Goal: Transaction & Acquisition: Purchase product/service

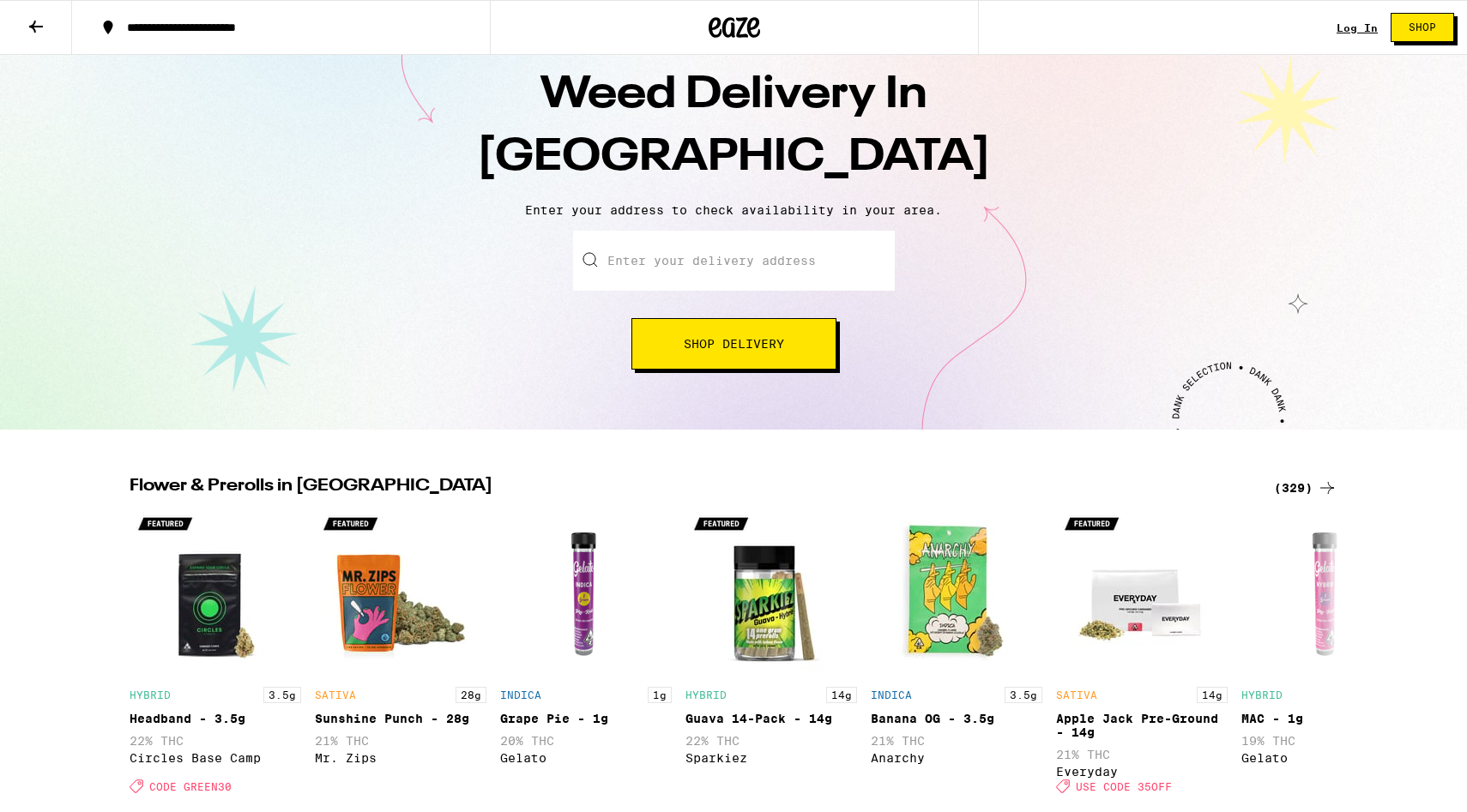
click at [756, 262] on input "Enter your delivery address" at bounding box center [734, 261] width 322 height 60
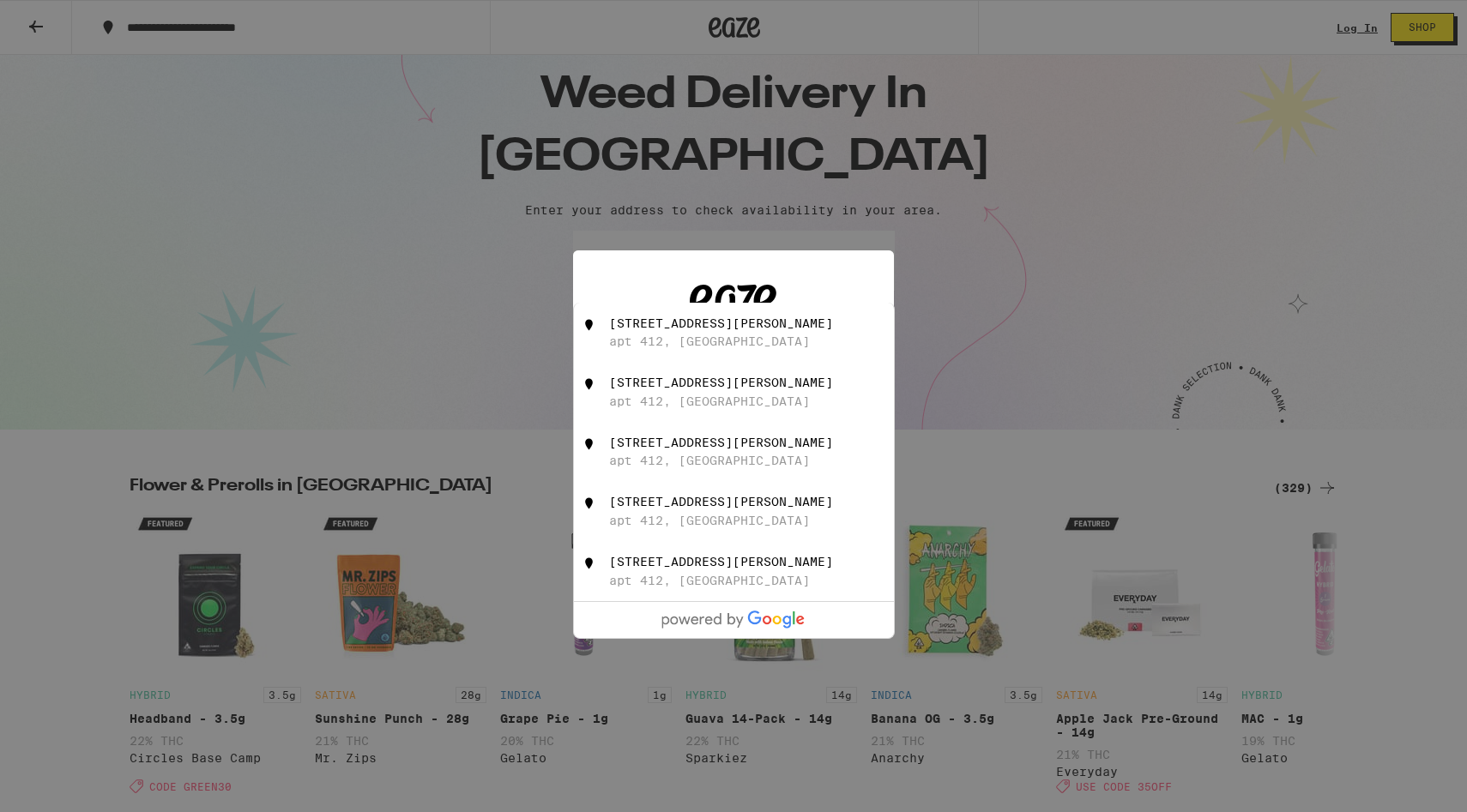
click at [798, 342] on div "[STREET_ADDRESS][PERSON_NAME]" at bounding box center [763, 332] width 307 height 33
type input "[STREET_ADDRESS][PERSON_NAME]"
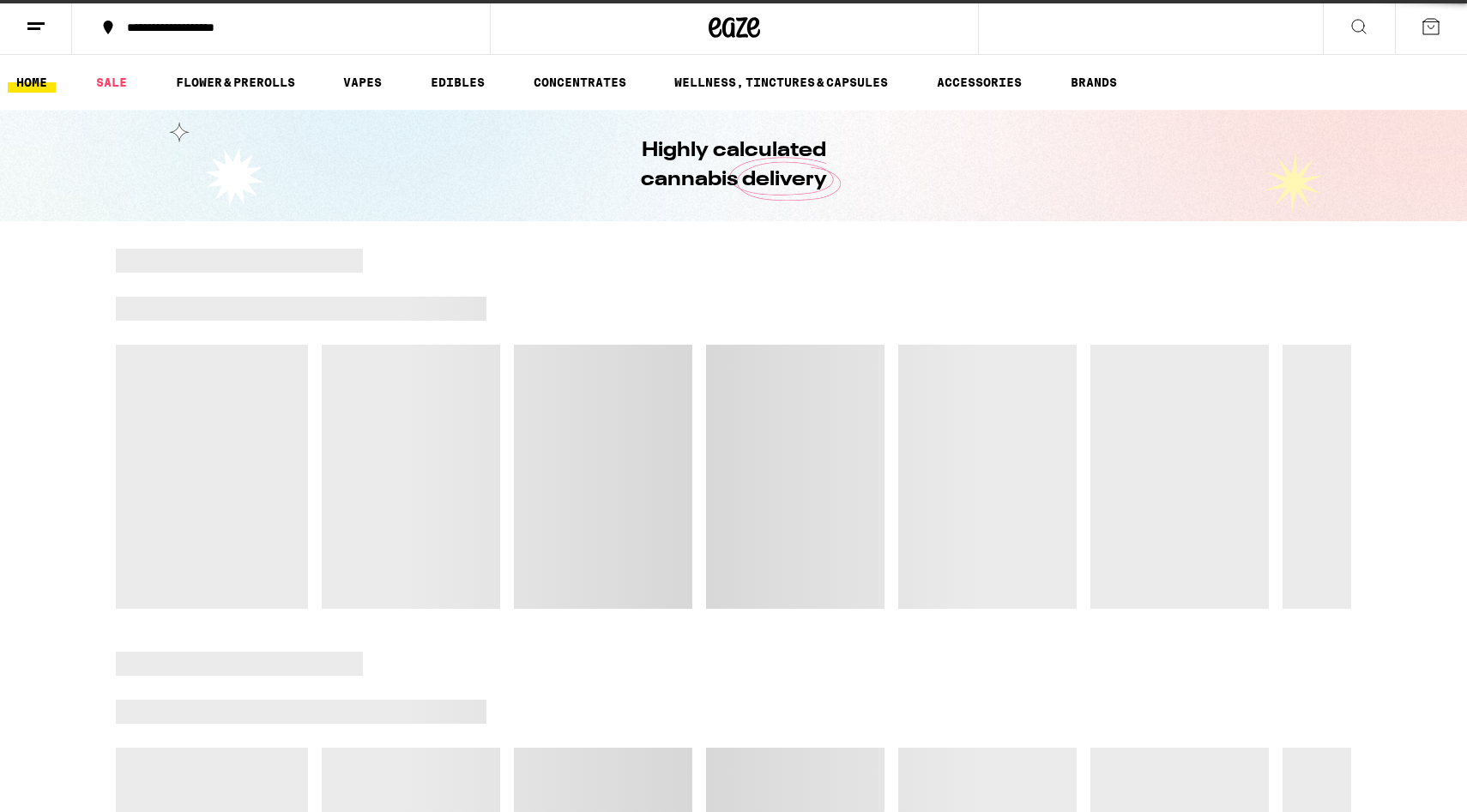
click at [757, 443] on div at bounding box center [734, 429] width 1236 height 360
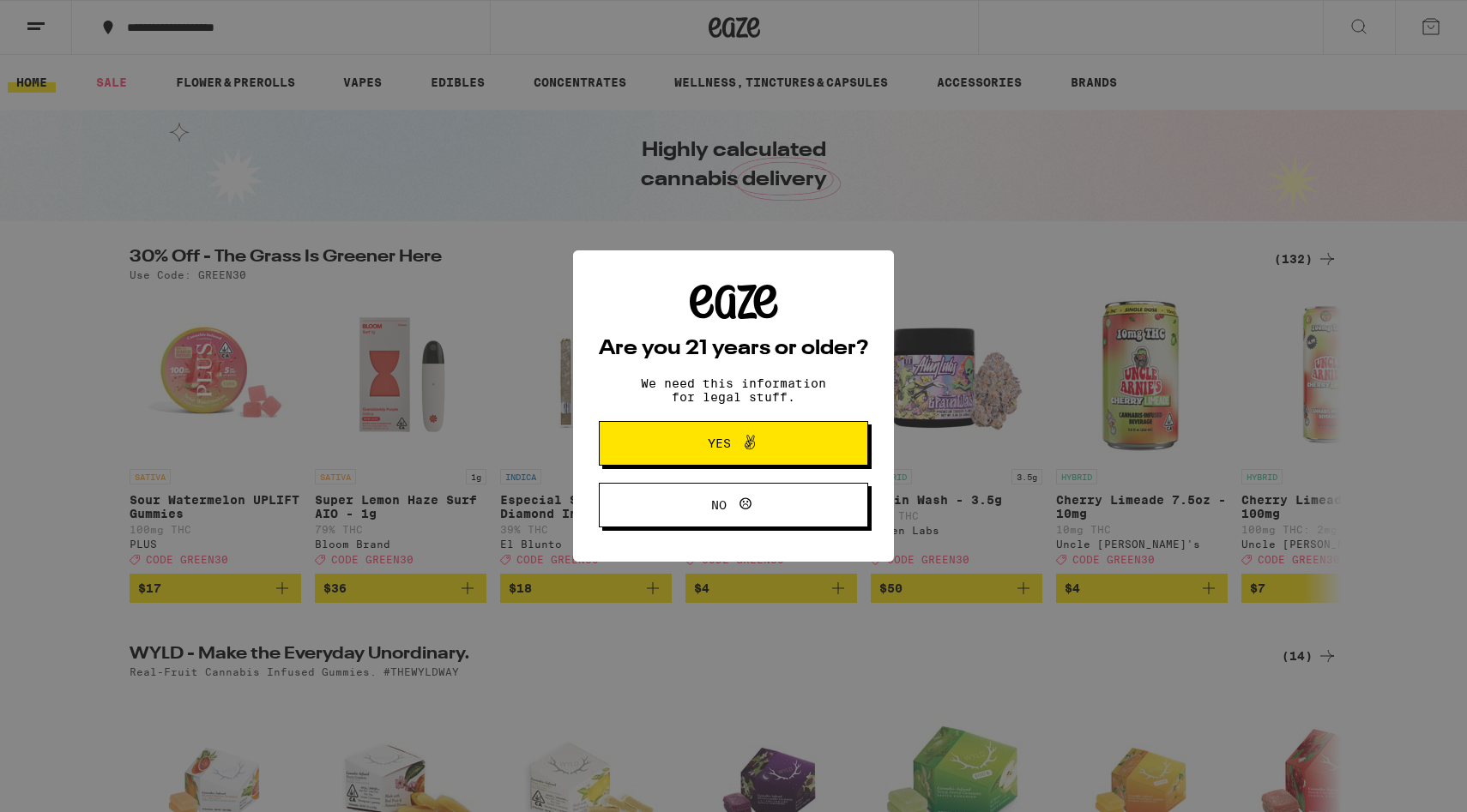
click at [718, 447] on span "Yes" at bounding box center [719, 444] width 23 height 12
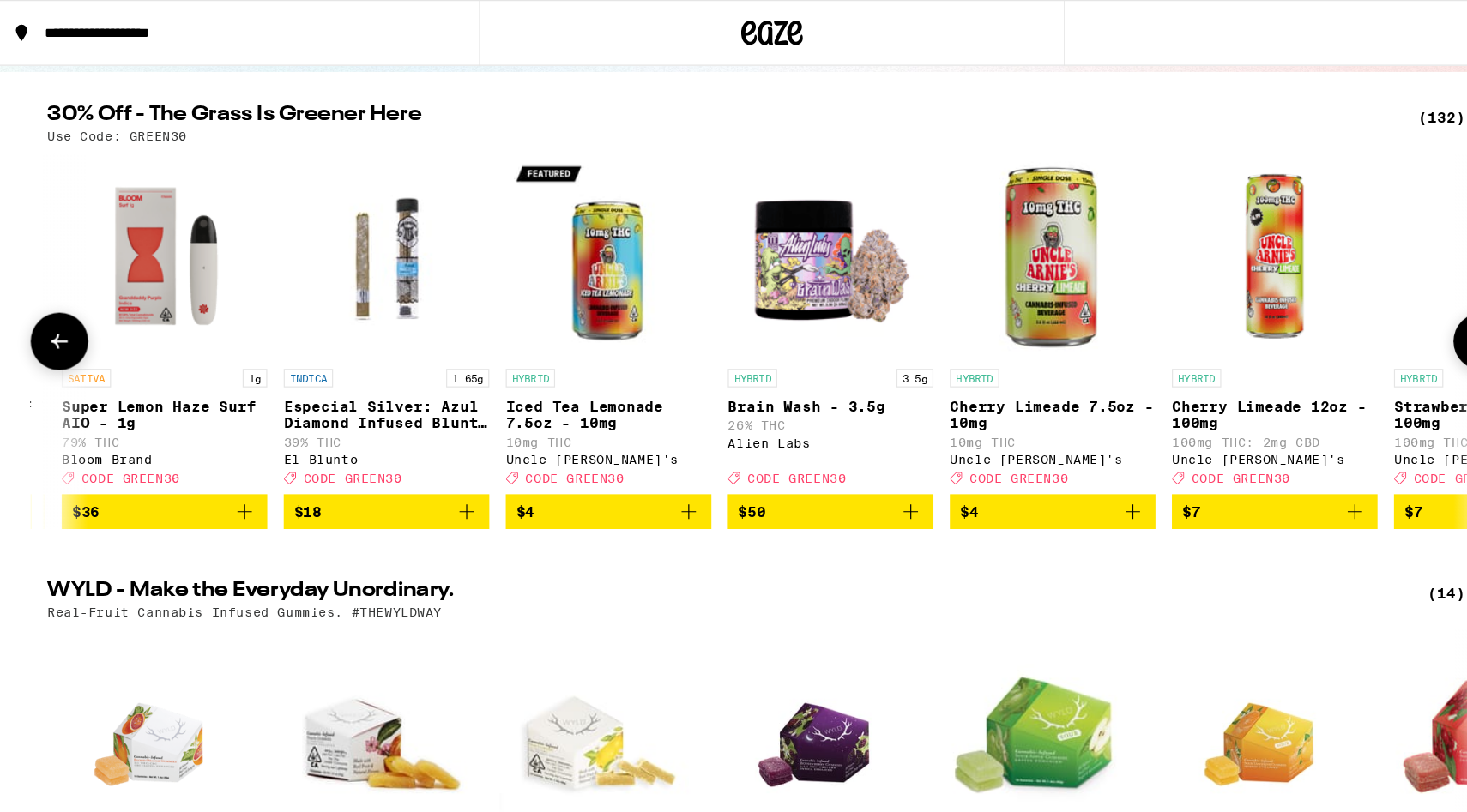
scroll to position [0, 167]
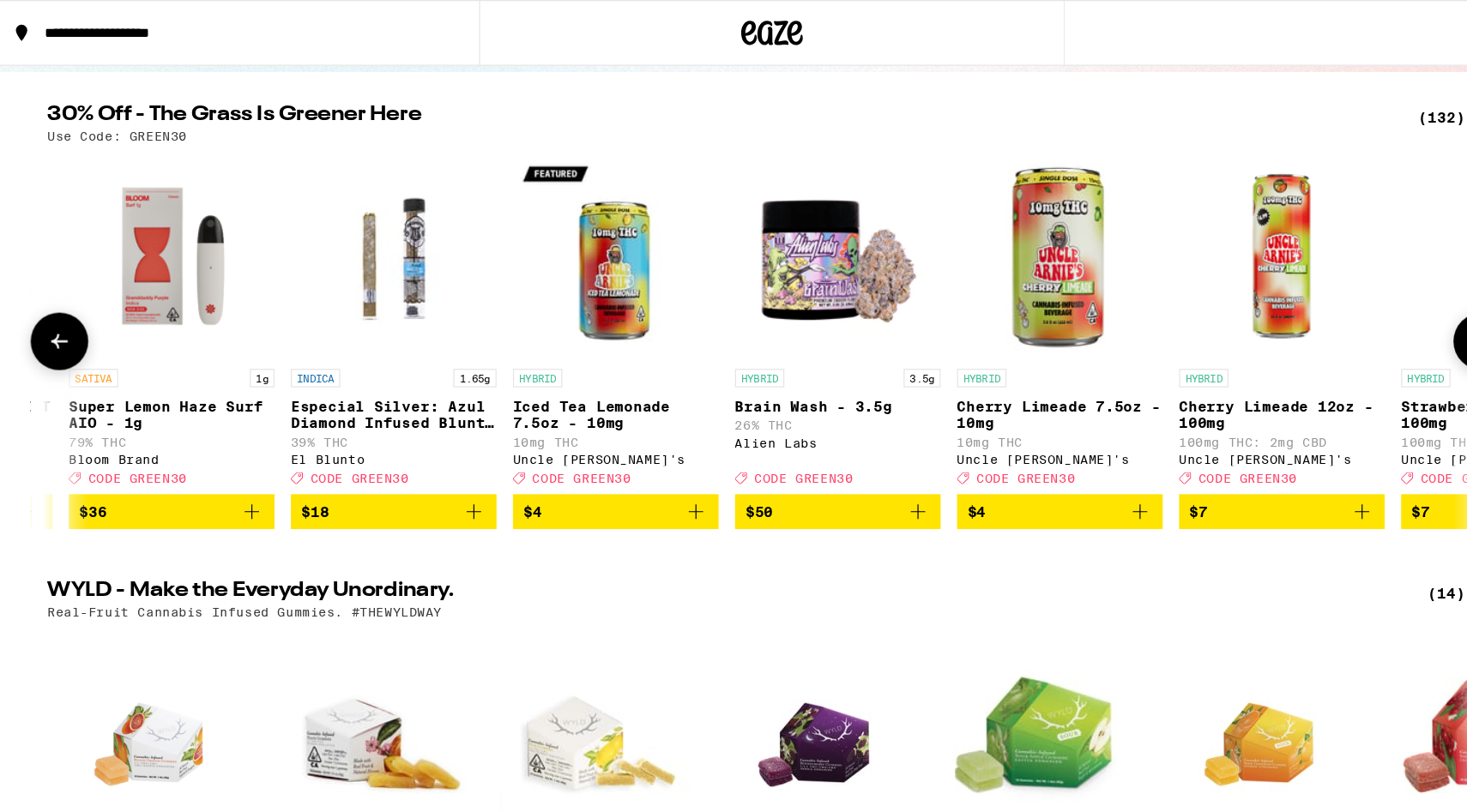
click at [427, 437] on span "$18" at bounding box center [419, 427] width 154 height 20
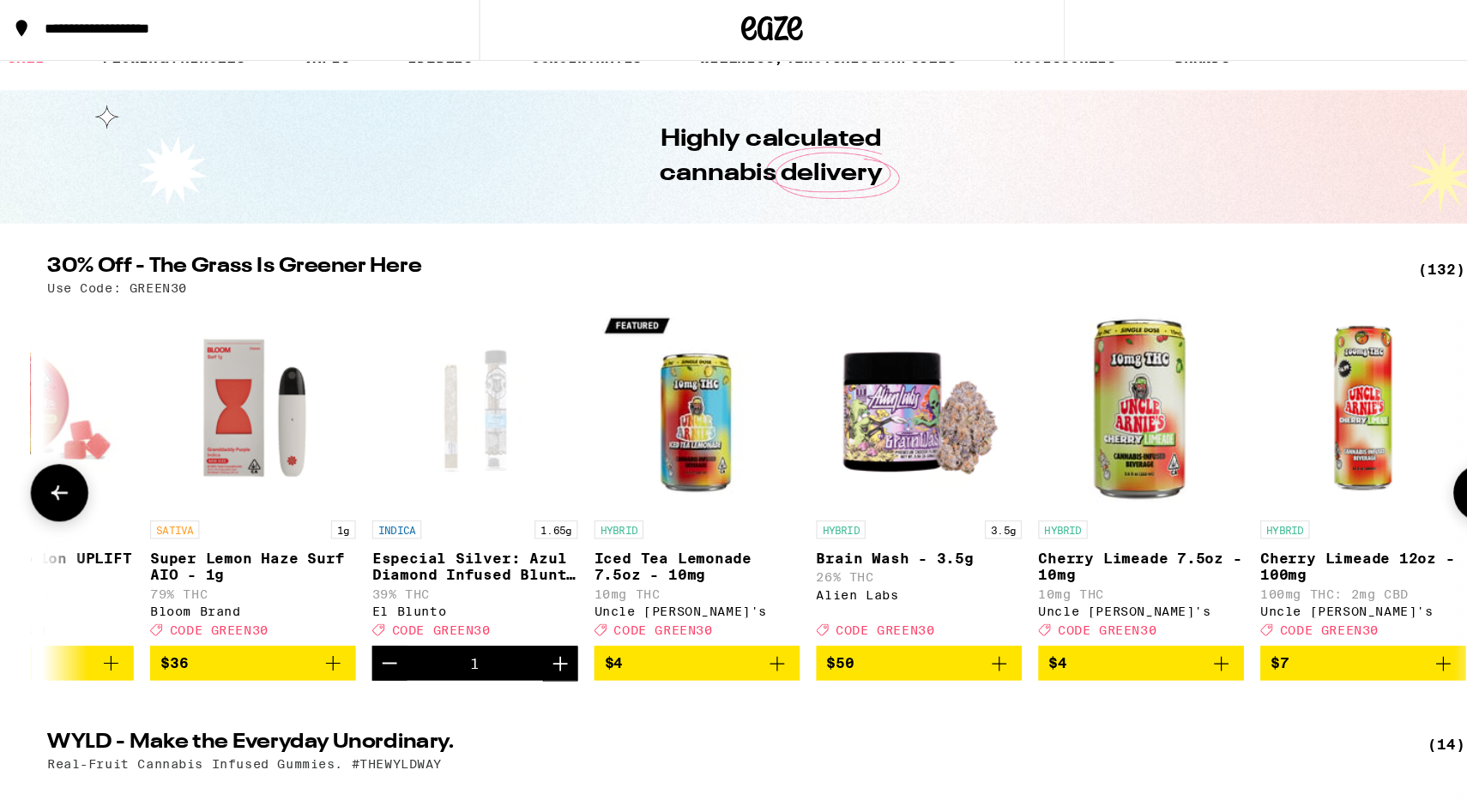
scroll to position [0, 0]
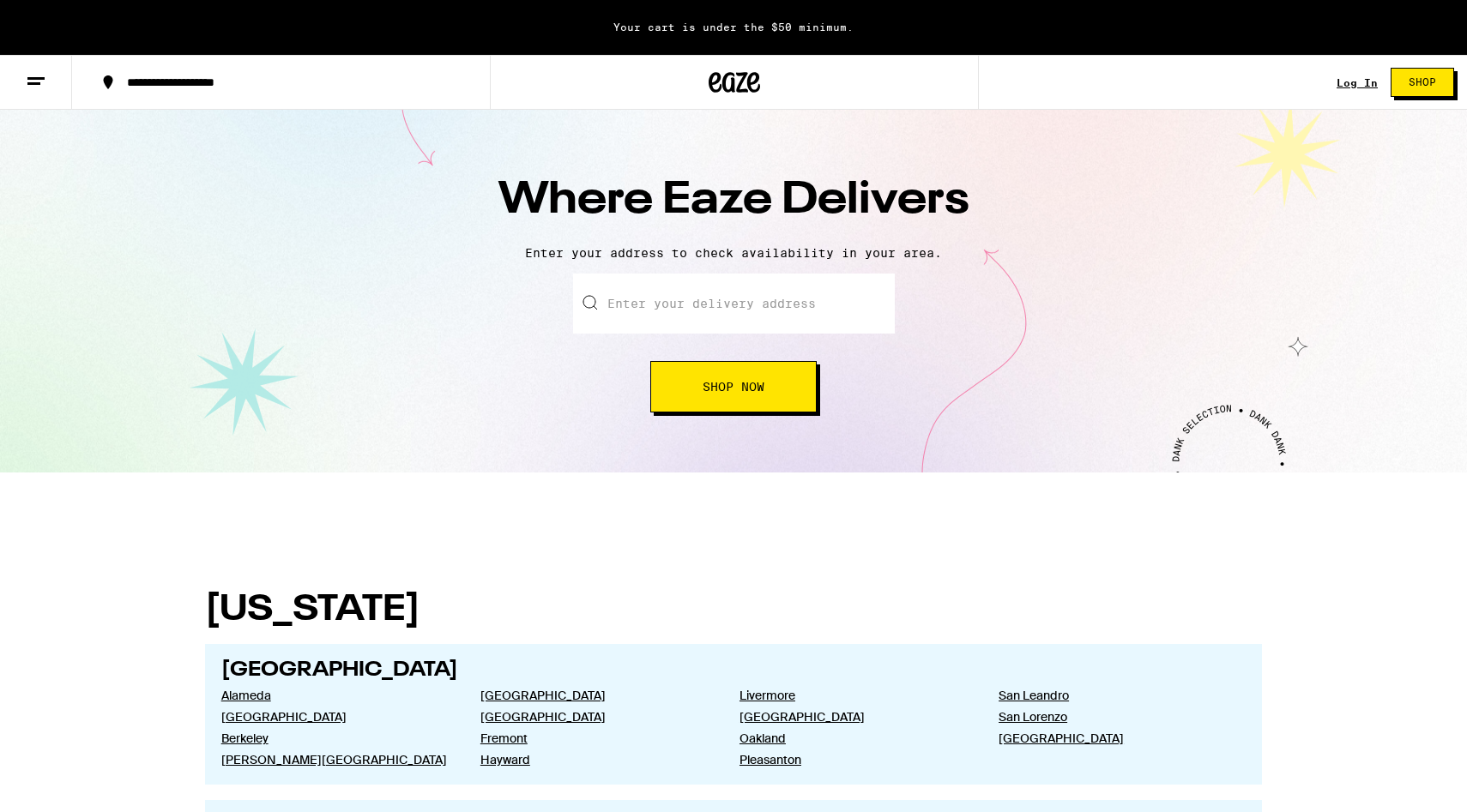
click at [33, 86] on icon at bounding box center [35, 81] width 20 height 20
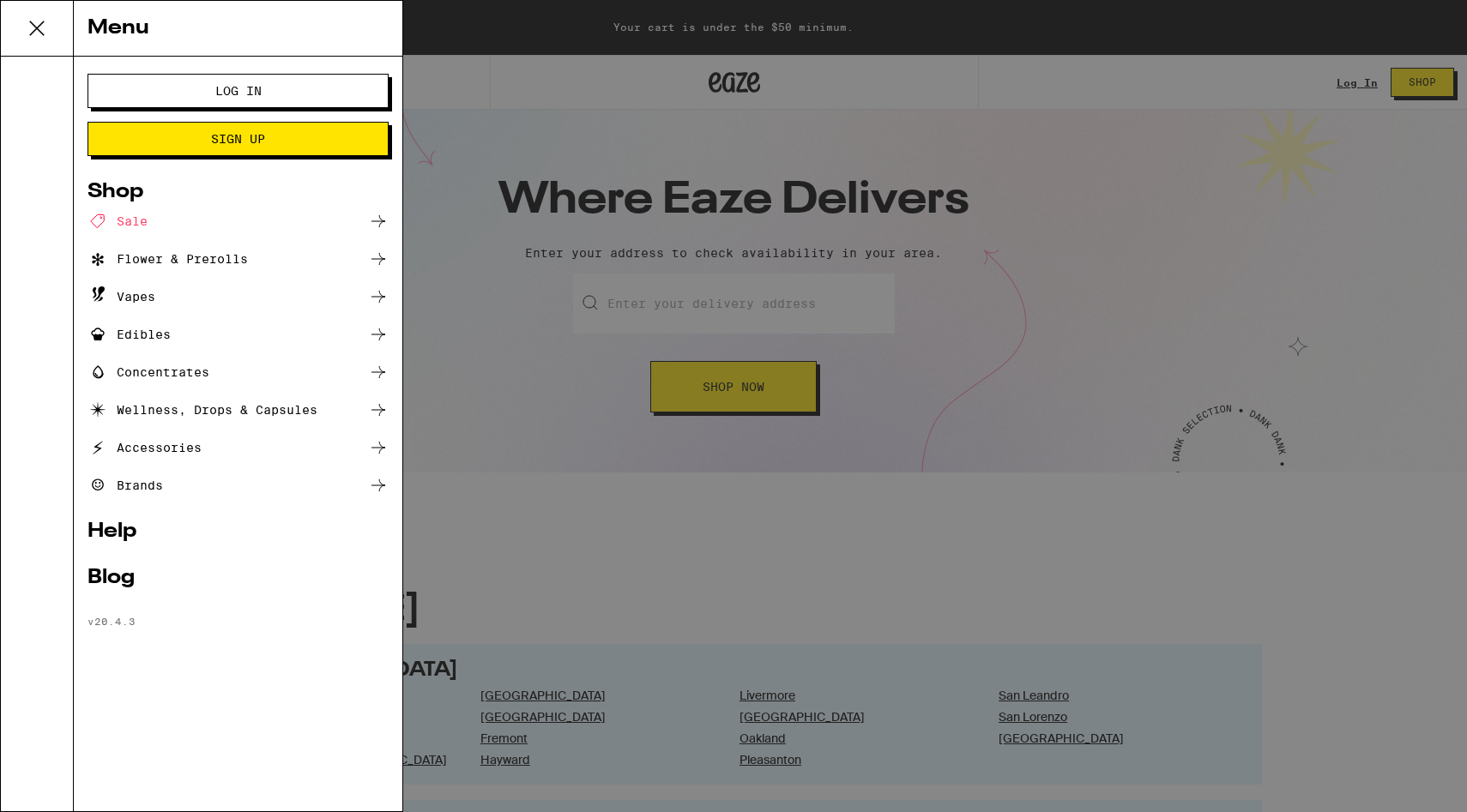
click at [701, 424] on div "Menu Log In Sign Up Shop Sale Flower & Prerolls Vapes Edibles Concentrates Well…" at bounding box center [734, 406] width 1467 height 812
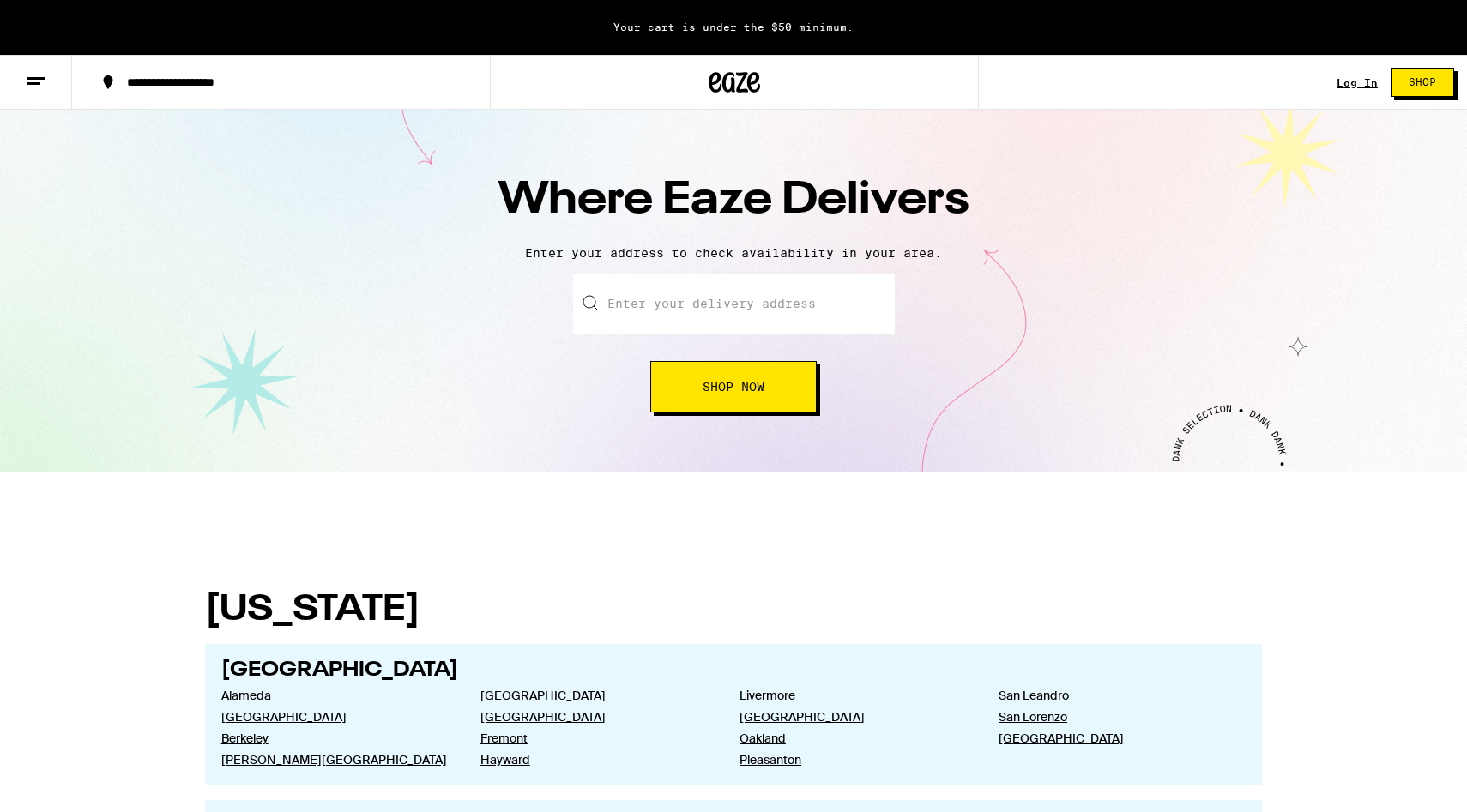
click at [727, 389] on span "Shop Now" at bounding box center [734, 387] width 62 height 12
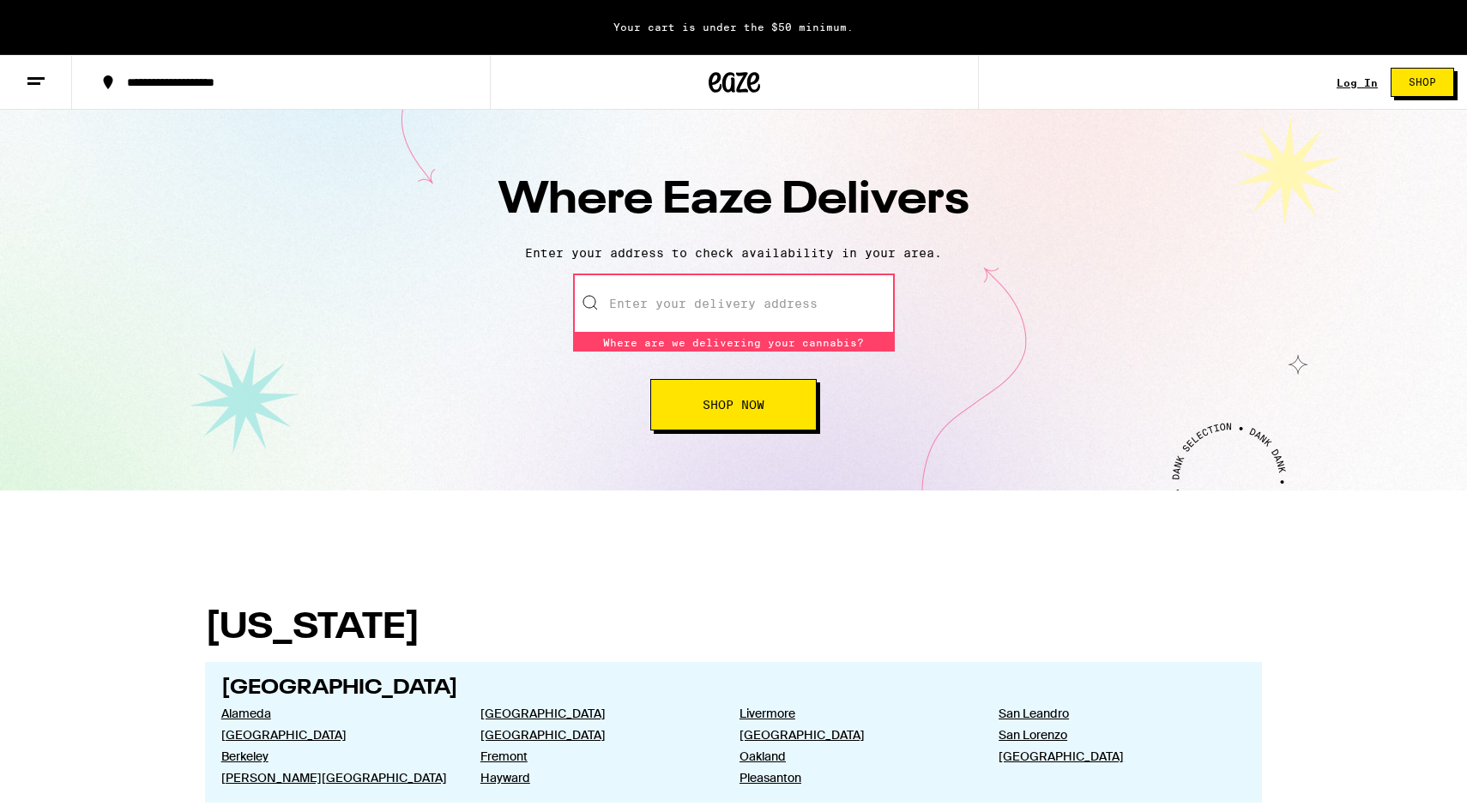
click at [730, 287] on input "text" at bounding box center [734, 304] width 322 height 60
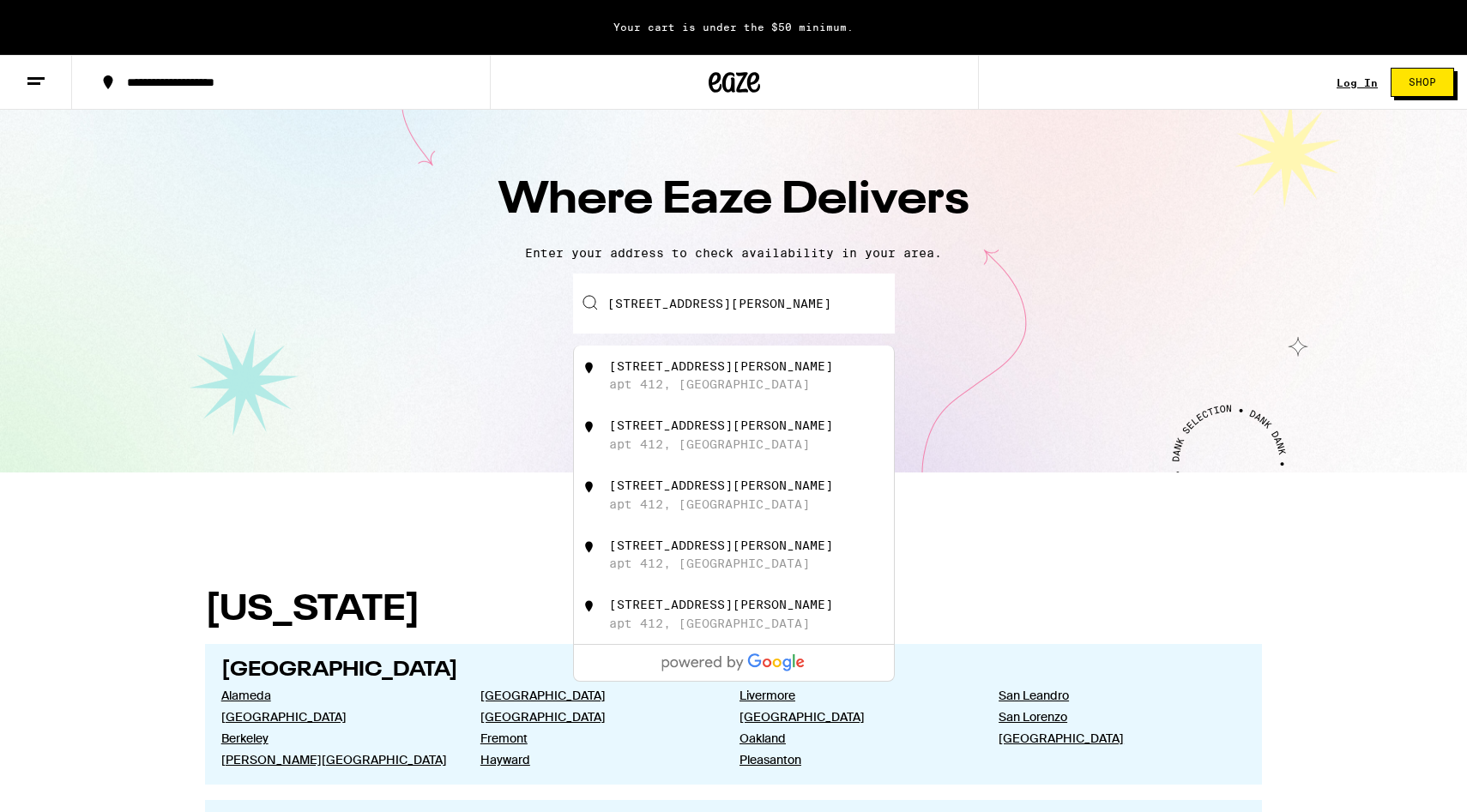
click at [639, 373] on div "[STREET_ADDRESS][PERSON_NAME]" at bounding box center [721, 366] width 224 height 13
type input "[STREET_ADDRESS][PERSON_NAME]"
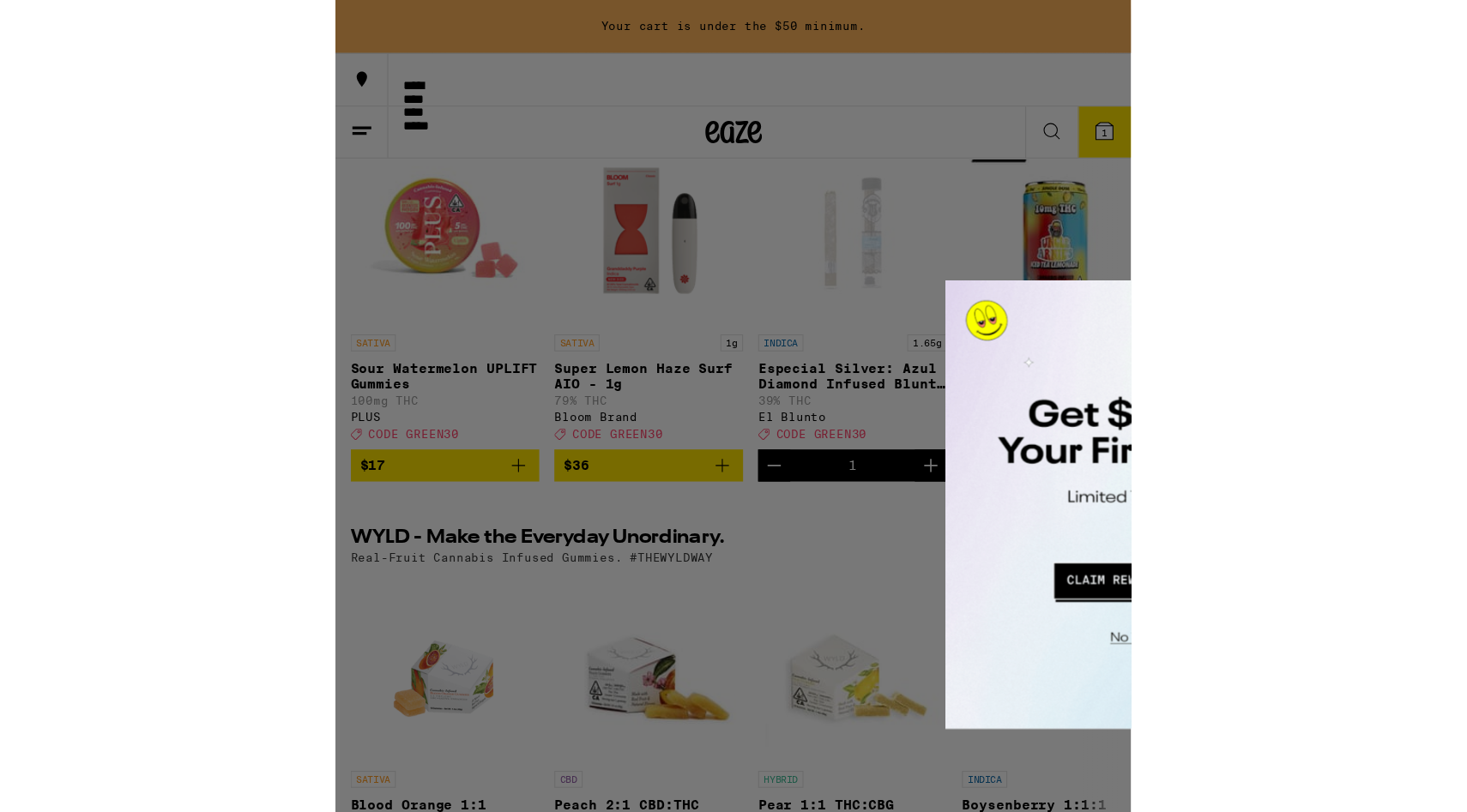
scroll to position [220, 0]
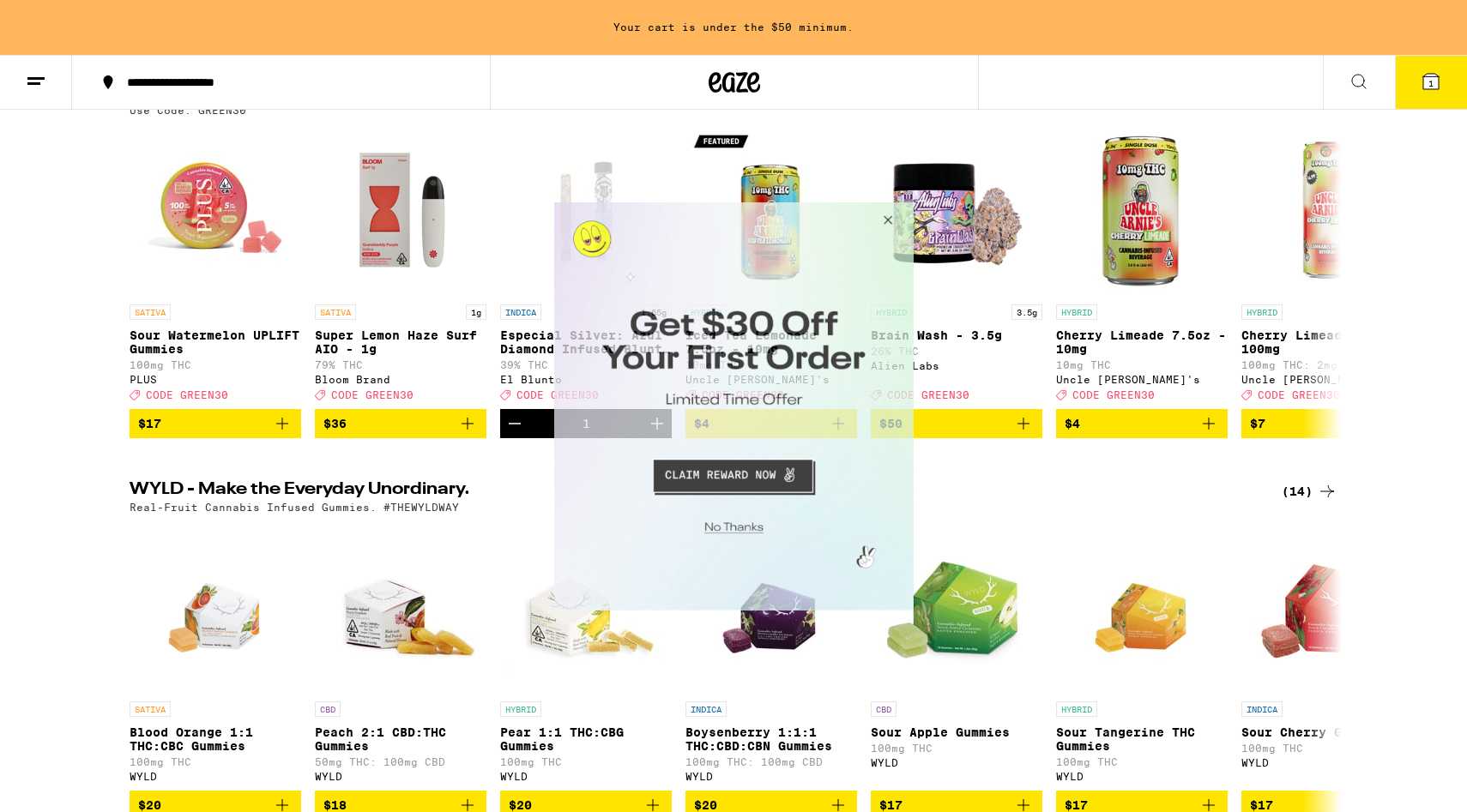
click at [895, 220] on button "Close Modal" at bounding box center [884, 222] width 46 height 41
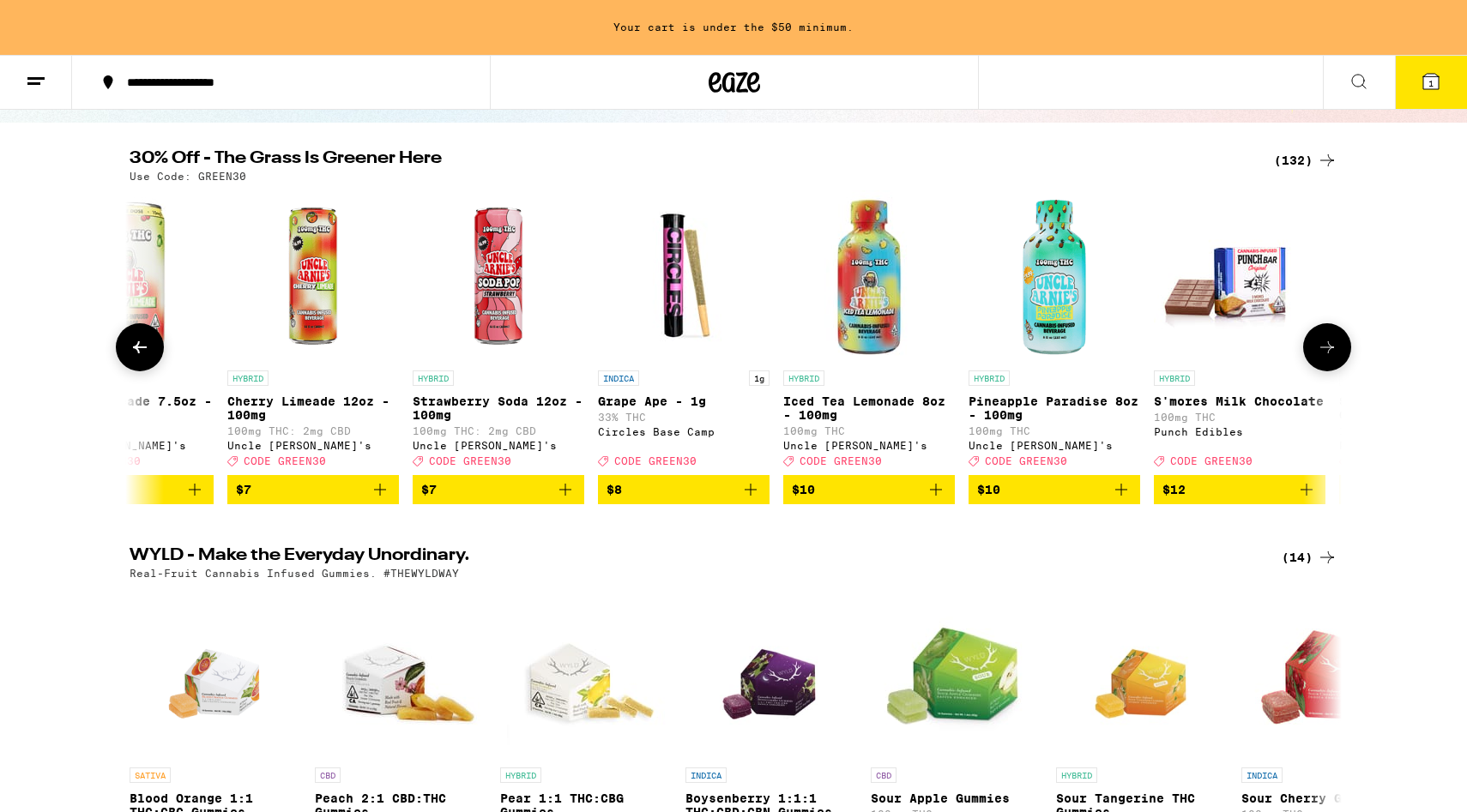
scroll to position [0, 1002]
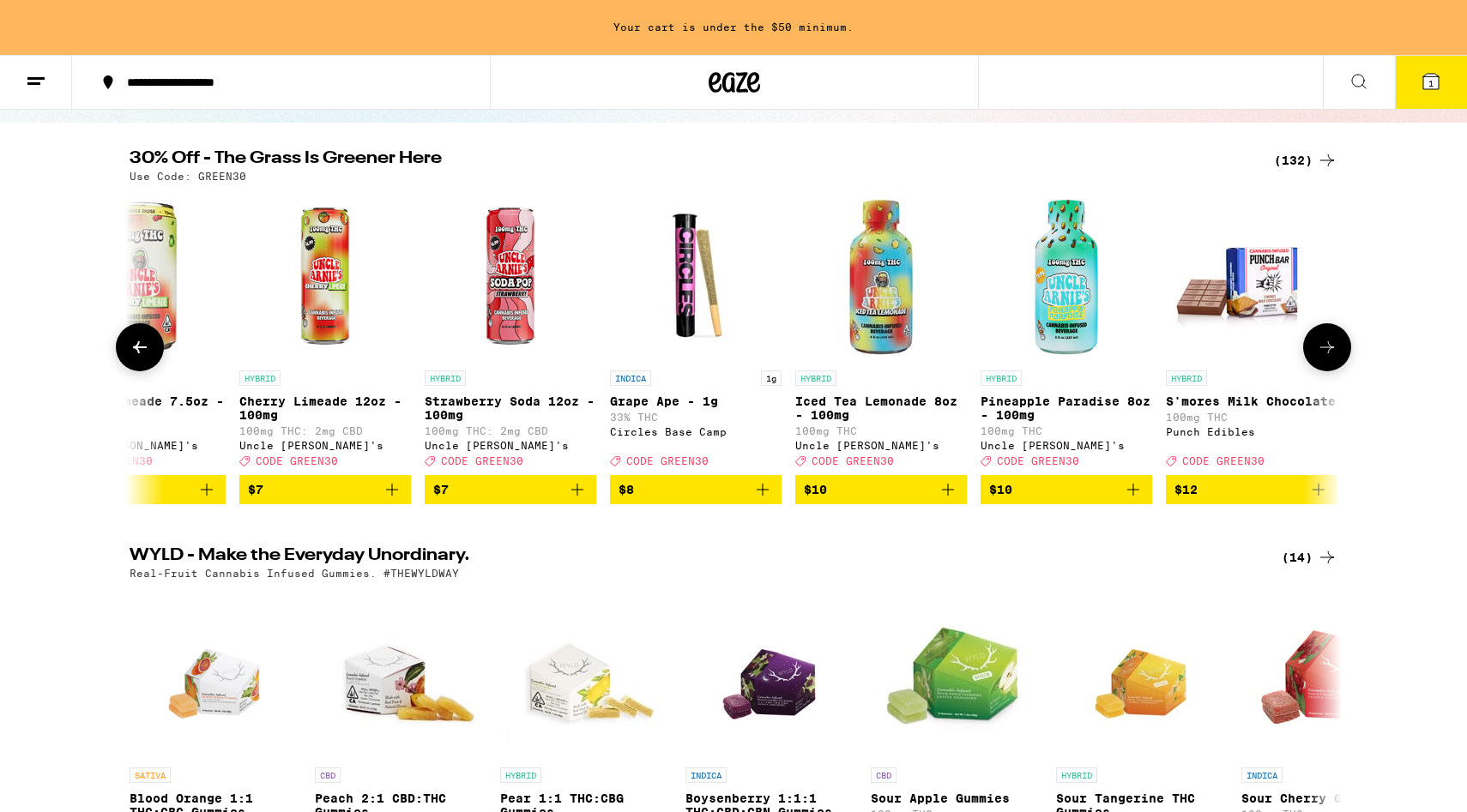
click at [760, 492] on icon "Add to bag" at bounding box center [762, 489] width 20 height 20
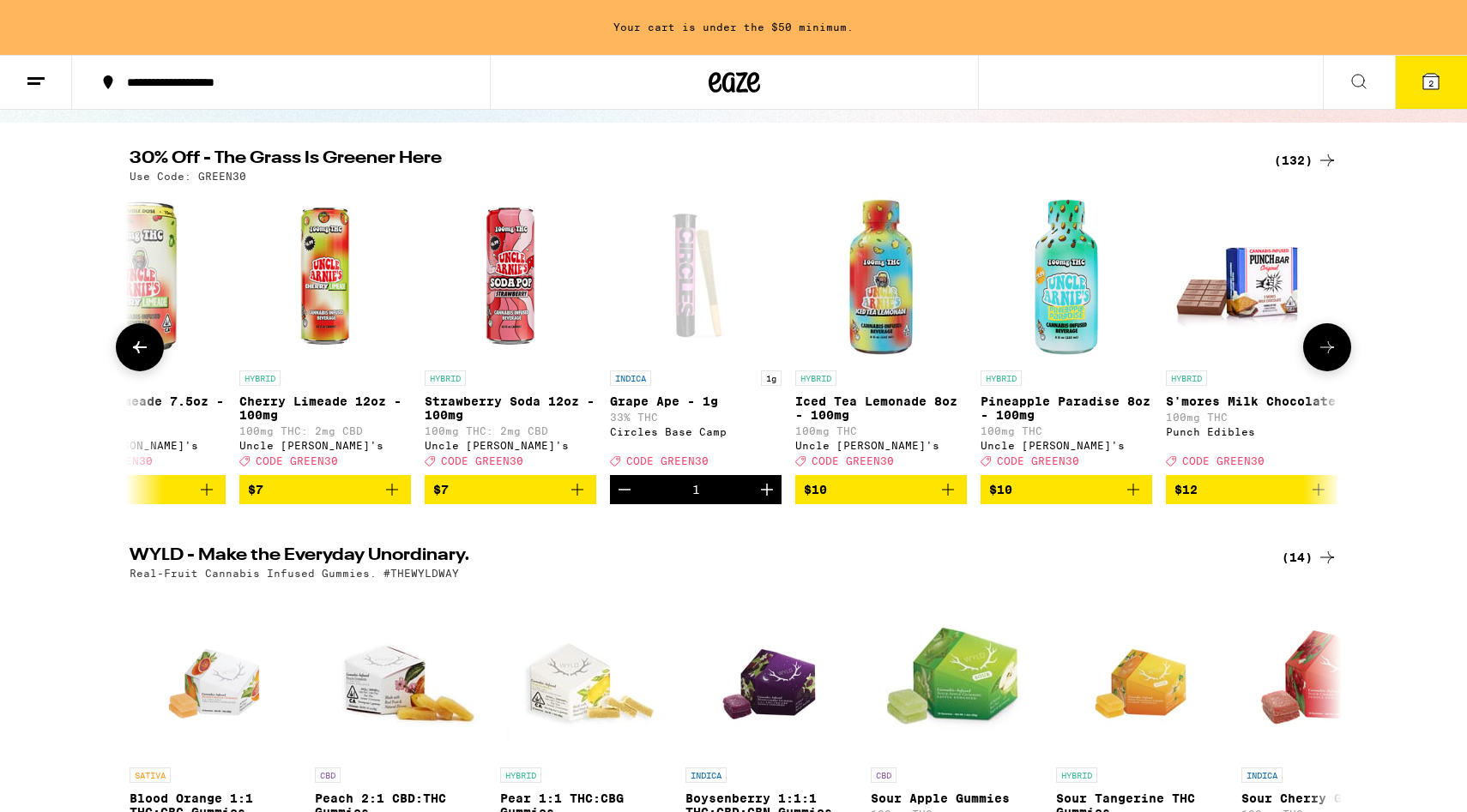
click at [762, 500] on icon "Increment" at bounding box center [766, 489] width 20 height 20
click at [765, 500] on icon "Increment" at bounding box center [766, 489] width 20 height 20
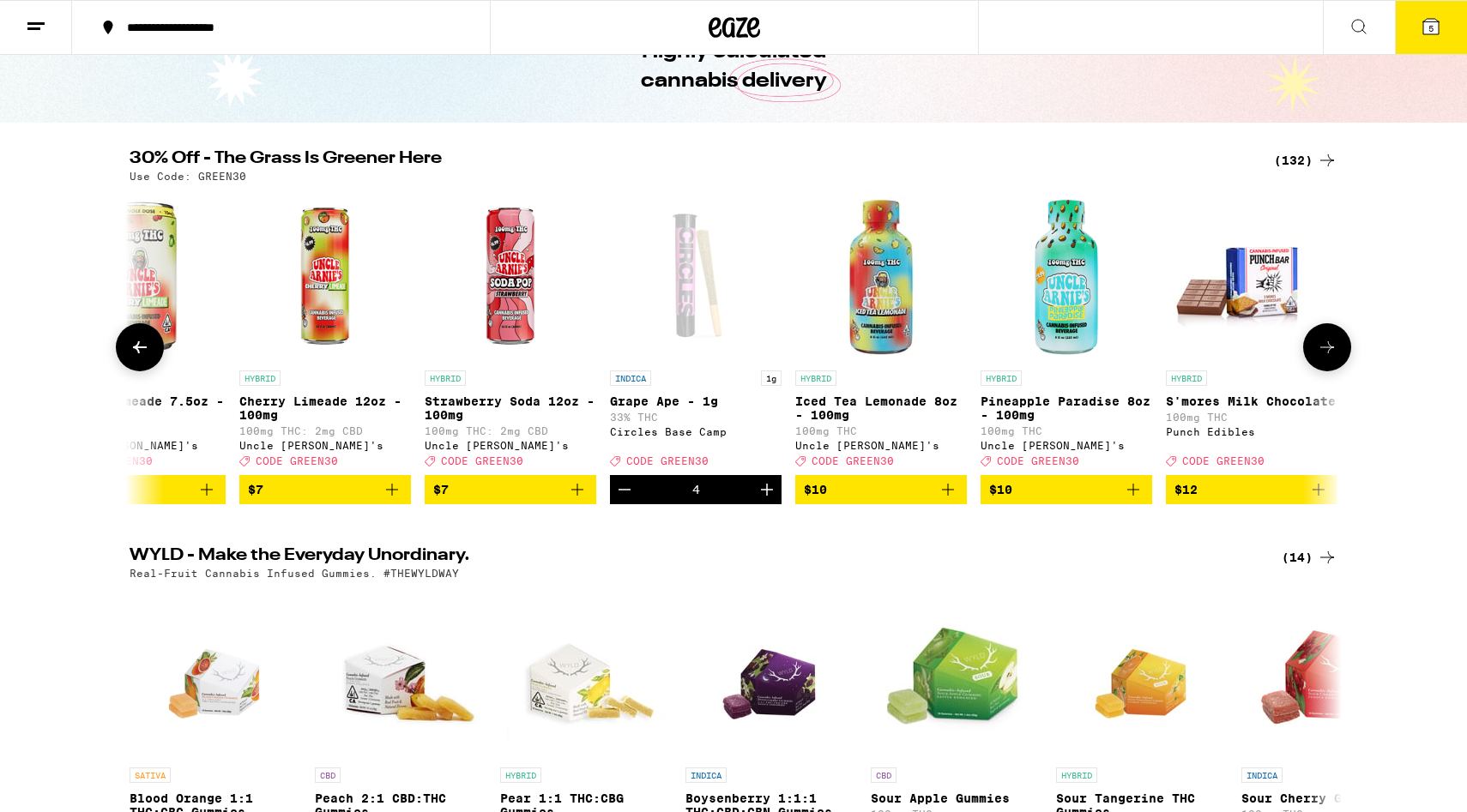
scroll to position [0, 0]
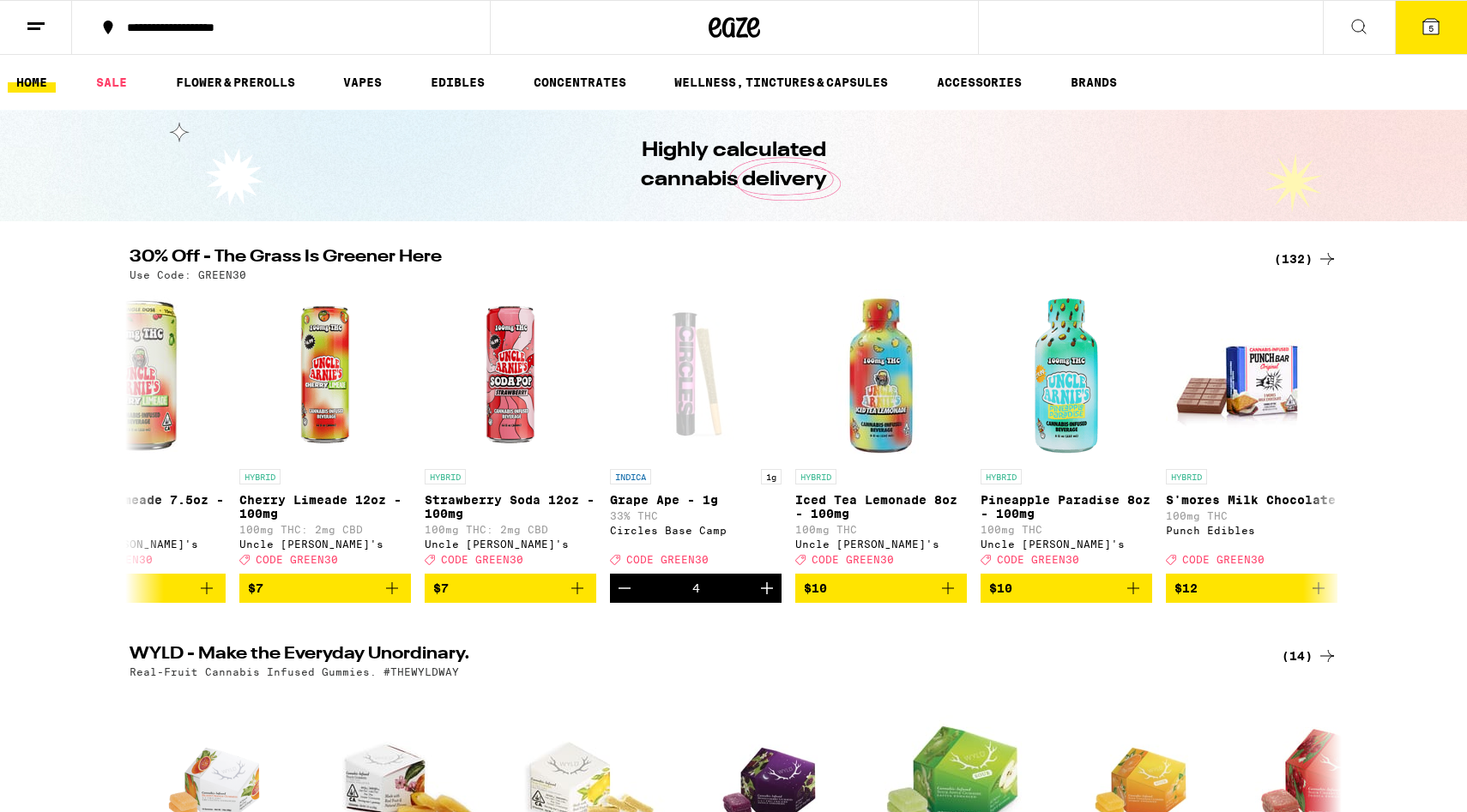
click at [1425, 26] on icon at bounding box center [1431, 26] width 15 height 15
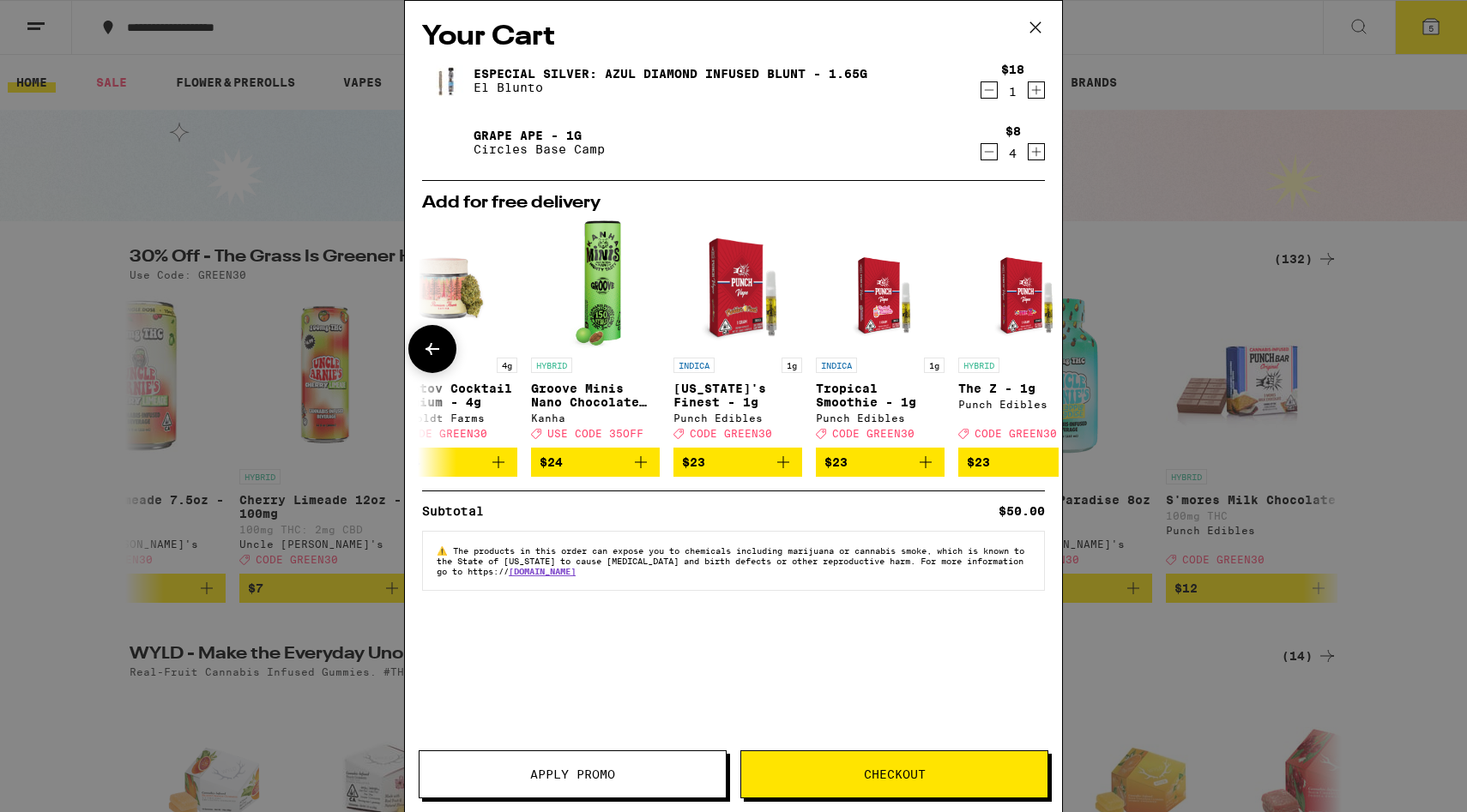
scroll to position [0, 802]
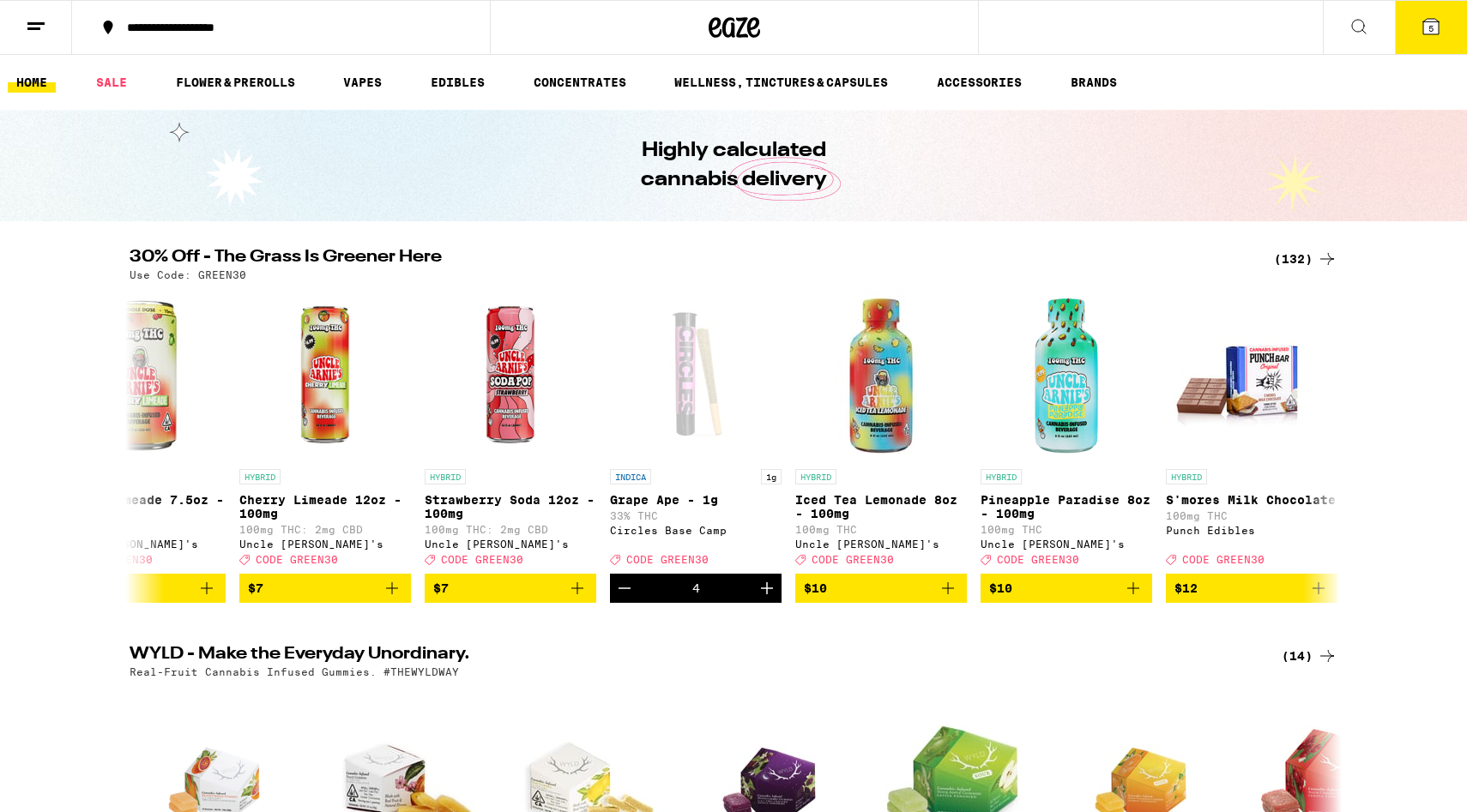
click at [1434, 20] on icon at bounding box center [1431, 26] width 15 height 15
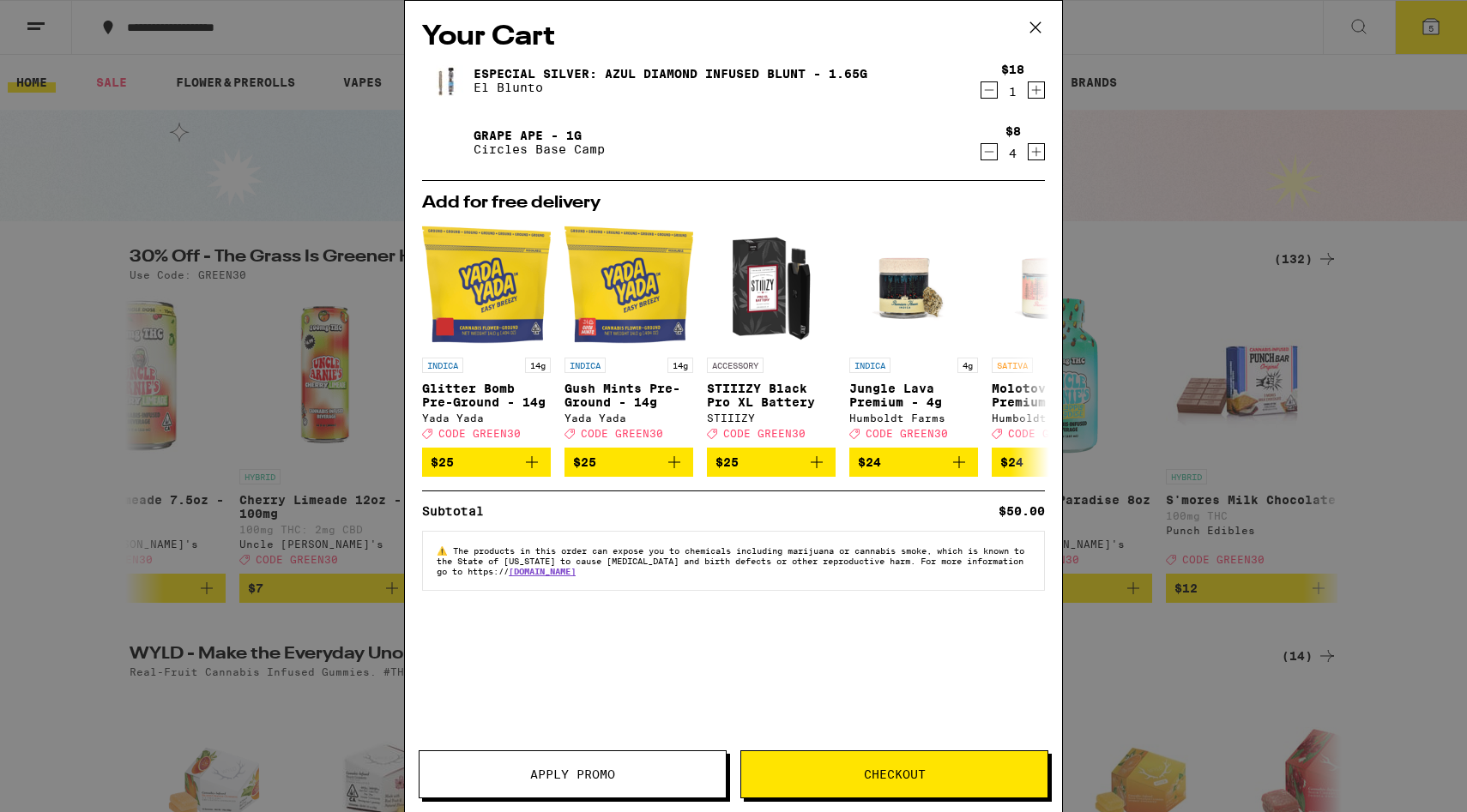
click at [921, 763] on button "Checkout" at bounding box center [895, 775] width 308 height 48
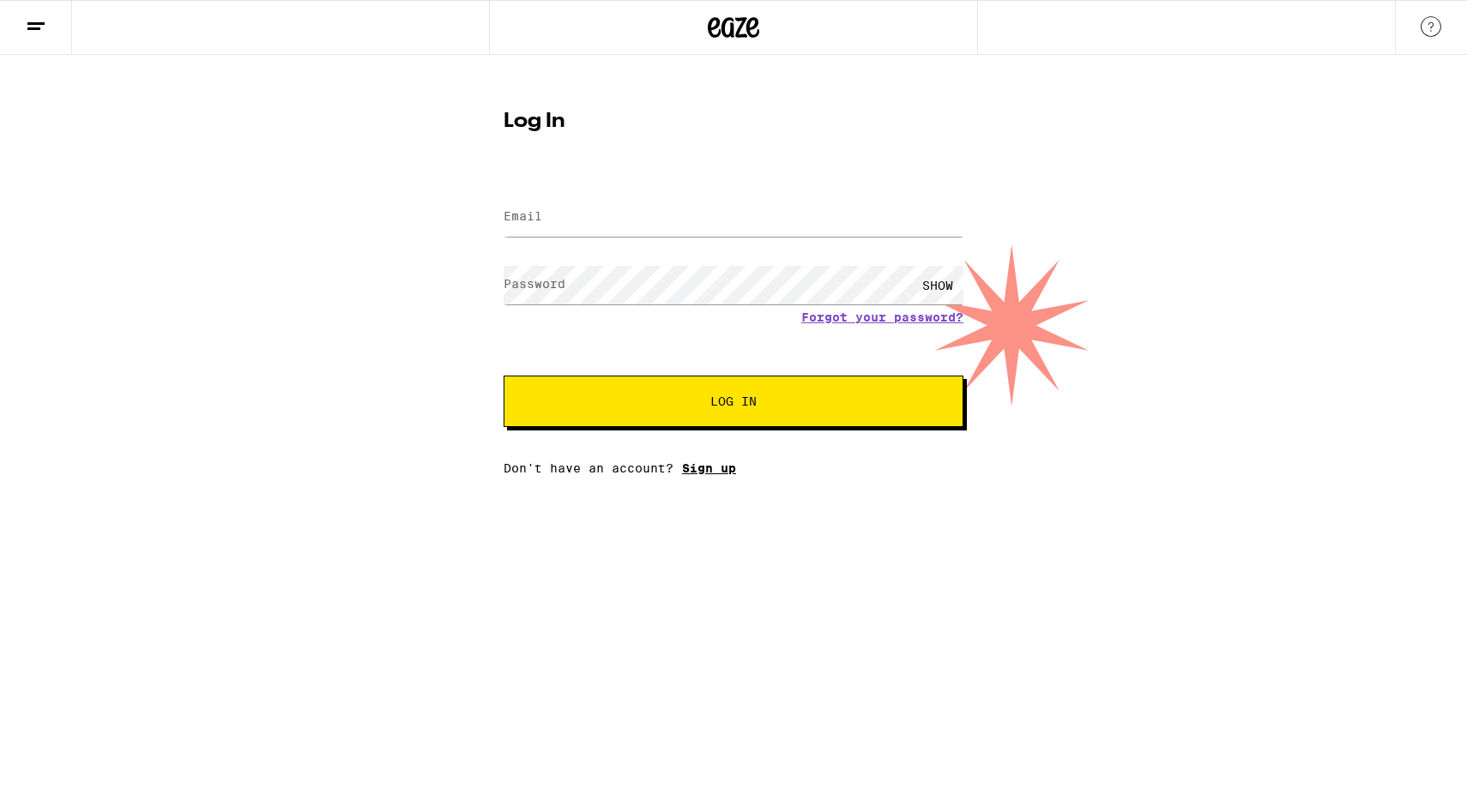
click at [711, 473] on link "Sign up" at bounding box center [709, 468] width 54 height 13
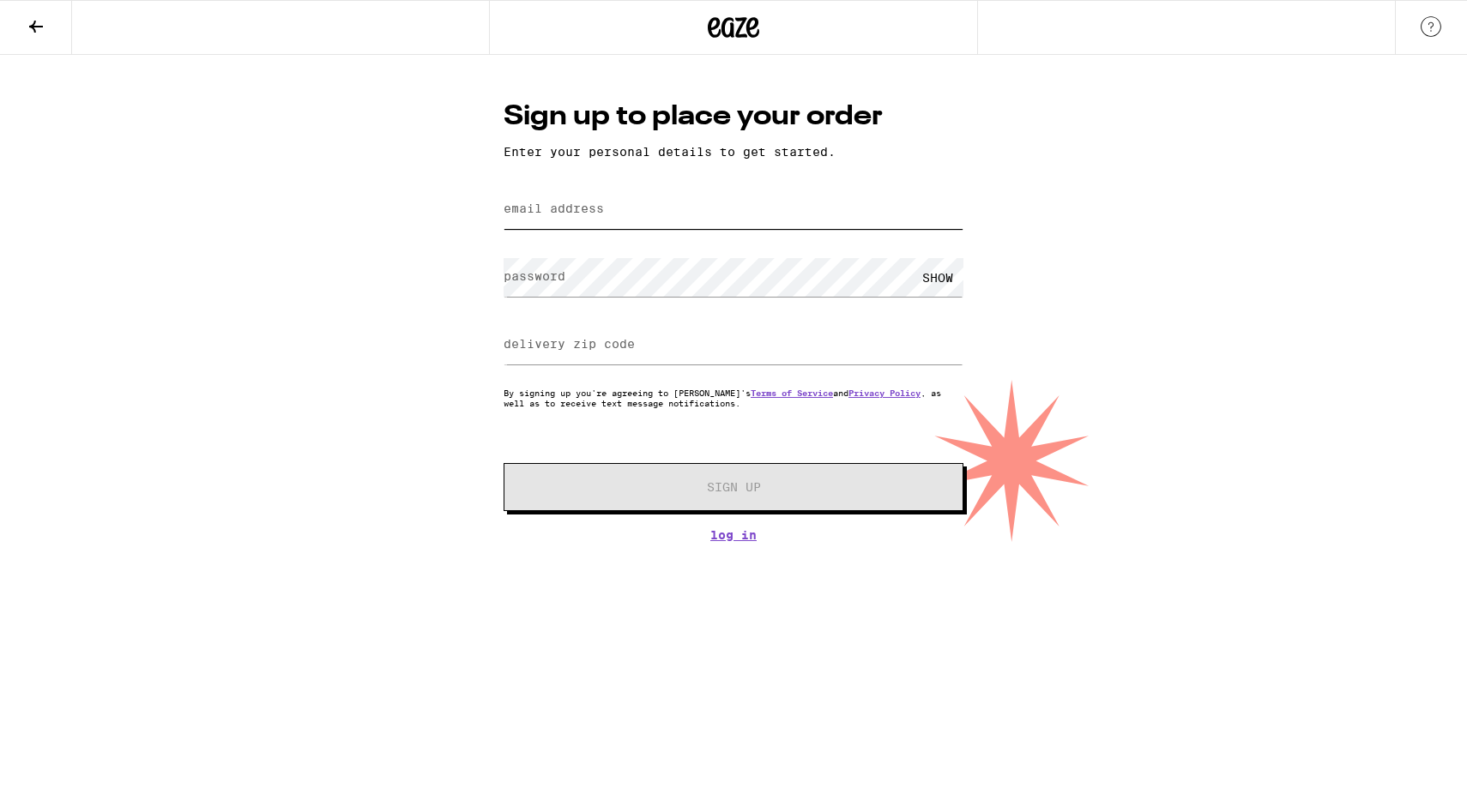
click at [719, 226] on input "email address" at bounding box center [734, 210] width 460 height 39
type input "[EMAIL_ADDRESS][DOMAIN_NAME]"
type input "94305"
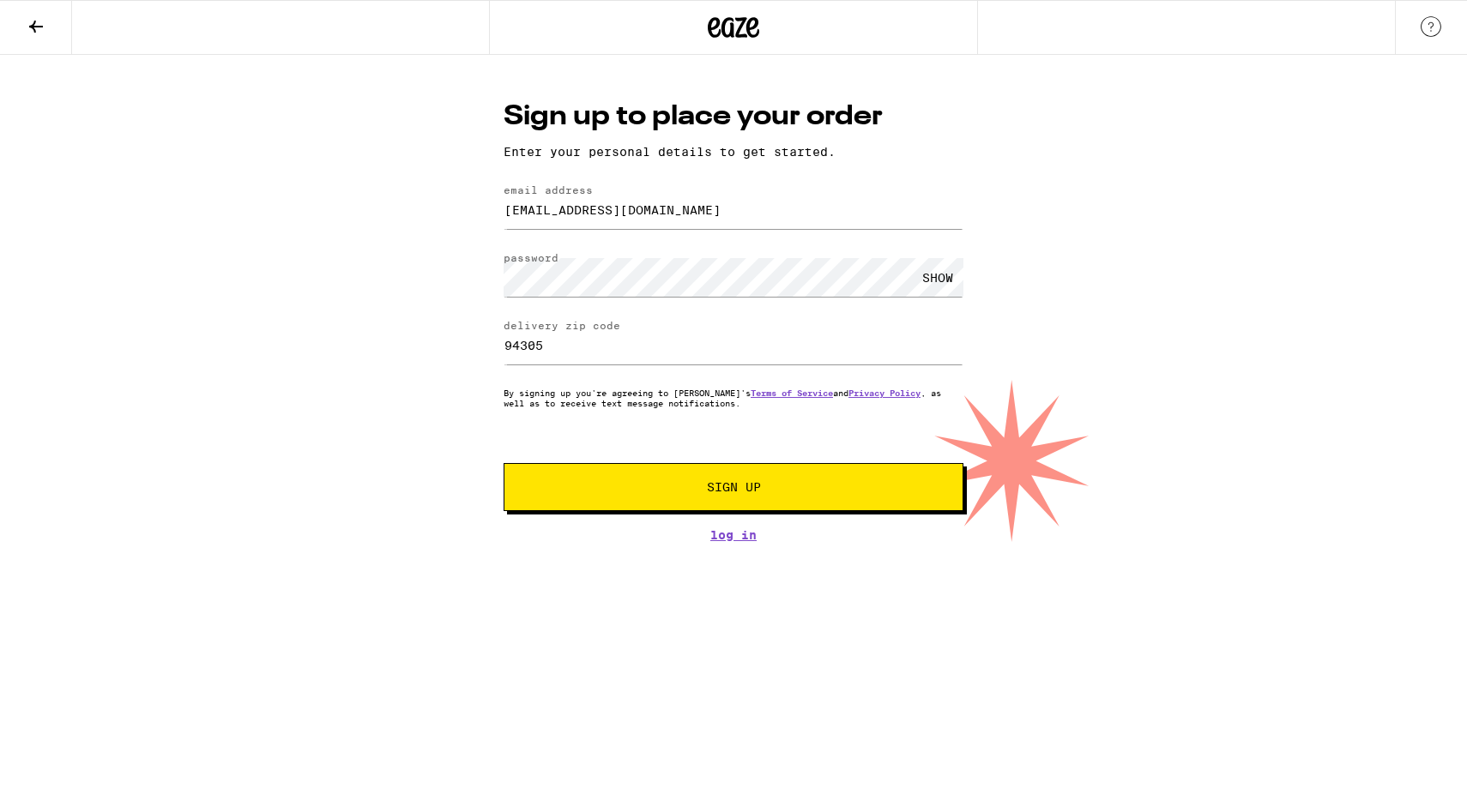
click at [745, 511] on button "Sign Up" at bounding box center [734, 487] width 460 height 48
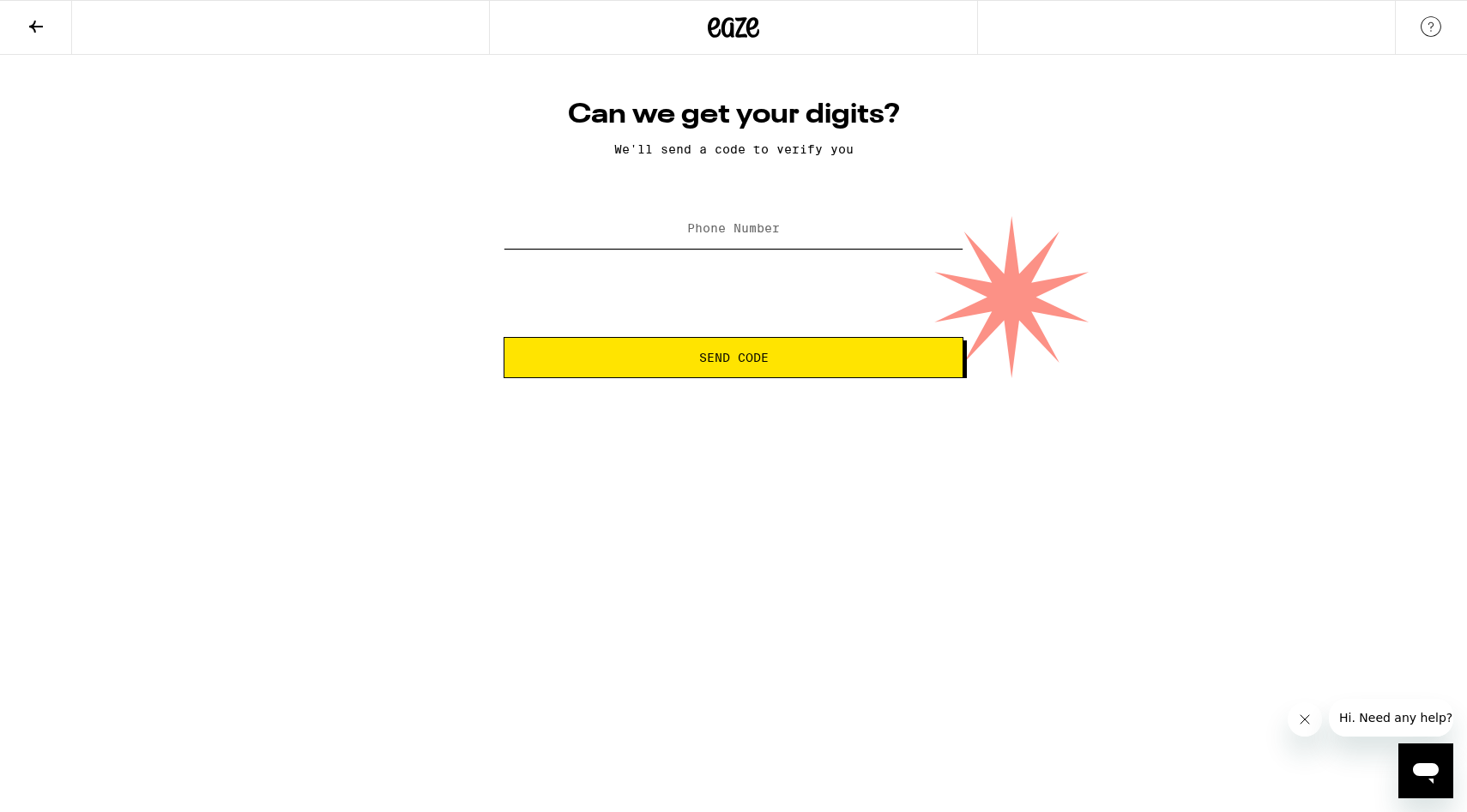
click at [850, 241] on input "Phone Number" at bounding box center [734, 229] width 460 height 39
type input "[PHONE_NUMBER]"
click at [629, 348] on button "Send Code" at bounding box center [734, 358] width 460 height 41
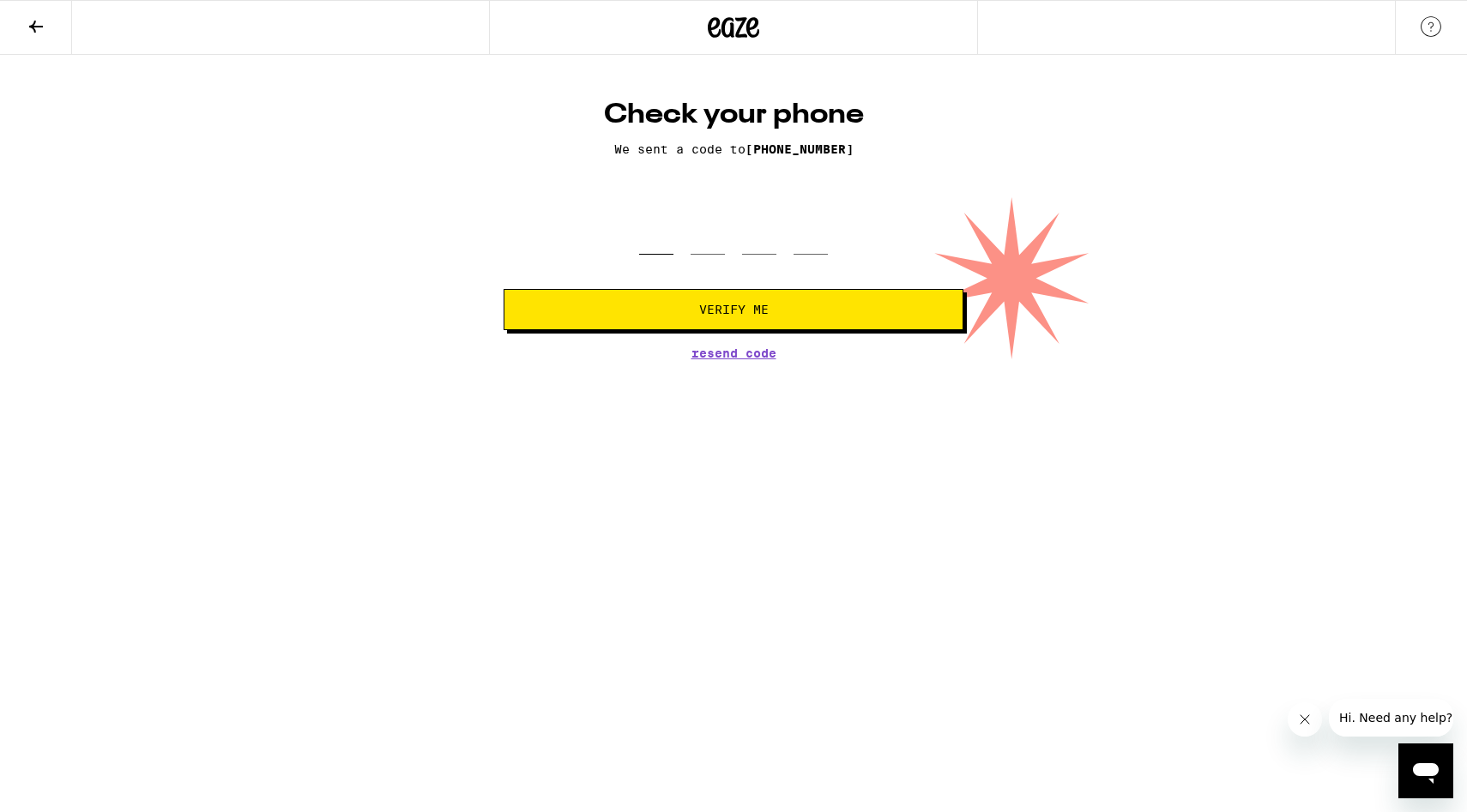
click at [648, 244] on input "tel" at bounding box center [656, 229] width 35 height 50
type input "5"
type input "3"
type input "1"
type input "0"
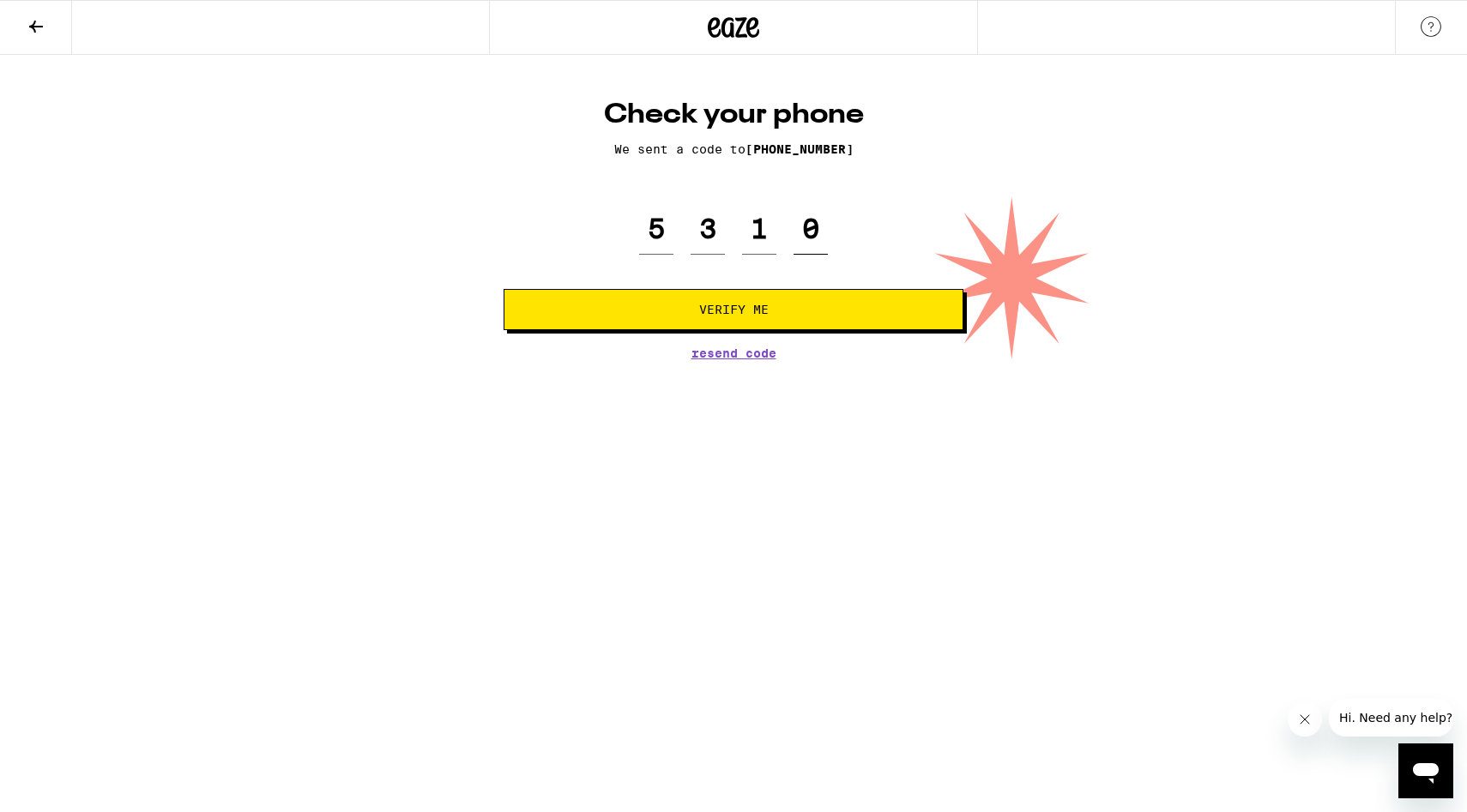
click at [504, 289] on button "Verify Me" at bounding box center [734, 309] width 460 height 41
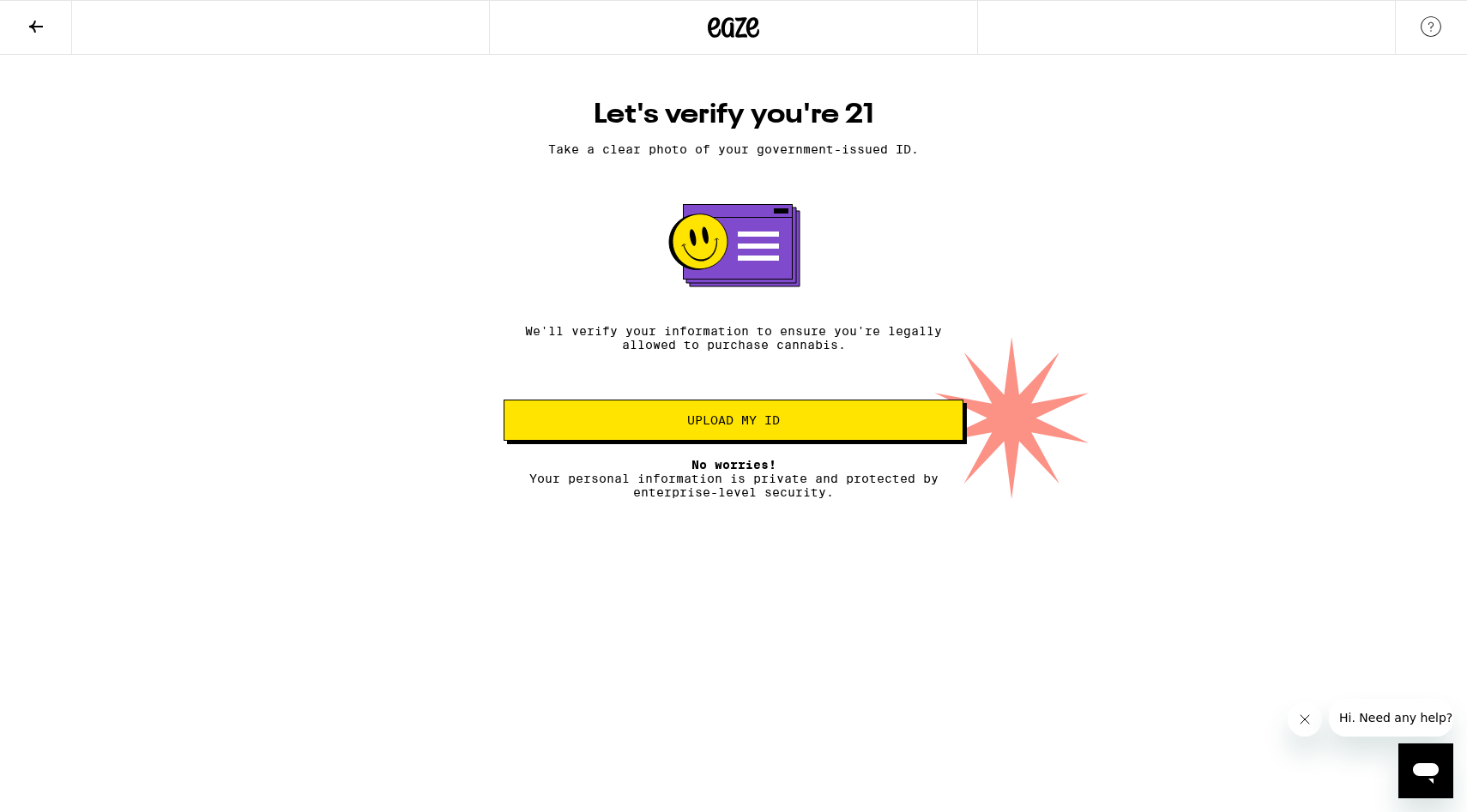
click at [771, 426] on span "Upload my ID" at bounding box center [734, 421] width 93 height 12
